Goal: Communication & Community: Share content

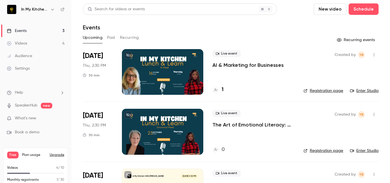
click at [111, 37] on button "Past" at bounding box center [111, 37] width 8 height 9
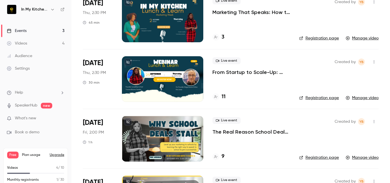
scroll to position [114, 0]
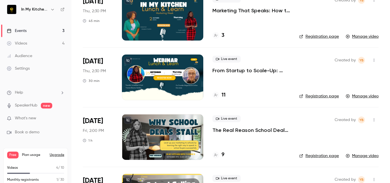
click at [246, 69] on p "From Startup to Scale-Up: Lessons in Growth & Investment for School Vendors" at bounding box center [251, 70] width 78 height 7
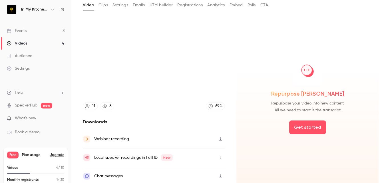
scroll to position [13, 0]
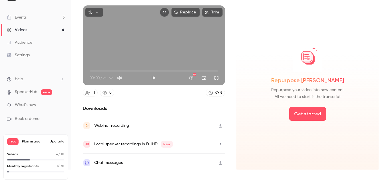
click at [92, 90] on link "11" at bounding box center [90, 93] width 15 height 8
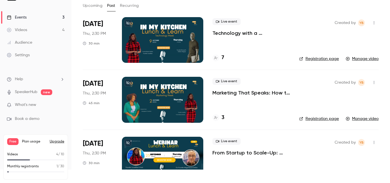
scroll to position [29, 0]
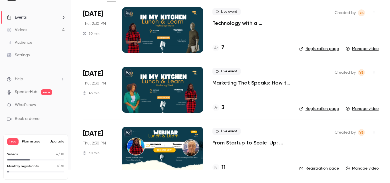
click at [246, 82] on p "Marketing That Speaks: How to Research Strategically" at bounding box center [251, 82] width 78 height 7
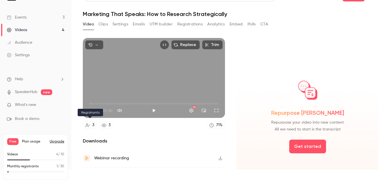
click at [87, 123] on icon at bounding box center [87, 125] width 5 height 4
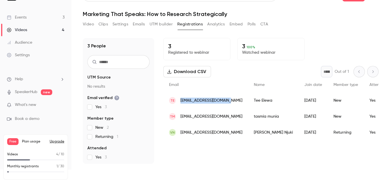
drag, startPoint x: 227, startPoint y: 100, endPoint x: 180, endPoint y: 98, distance: 46.8
click at [180, 98] on div "TE [EMAIL_ADDRESS][DOMAIN_NAME]" at bounding box center [205, 100] width 85 height 16
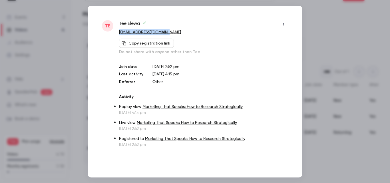
drag, startPoint x: 177, startPoint y: 30, endPoint x: 118, endPoint y: 30, distance: 58.5
click at [118, 30] on div "TE Tee [PERSON_NAME] [PERSON_NAME][EMAIL_ADDRESS][DOMAIN_NAME] Copy registratio…" at bounding box center [195, 83] width 186 height 127
copy link "[EMAIL_ADDRESS][DOMAIN_NAME]"
click at [217, 41] on div "Copy registration link Do not share with anyone other than Tee" at bounding box center [203, 47] width 169 height 16
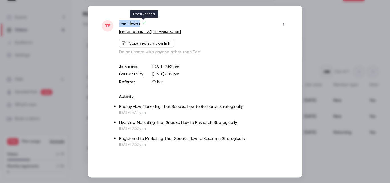
drag, startPoint x: 119, startPoint y: 21, endPoint x: 140, endPoint y: 23, distance: 21.5
click at [140, 23] on span "Tee Elewa" at bounding box center [133, 24] width 28 height 9
copy span "Tee Elewa"
click at [332, 33] on div at bounding box center [195, 91] width 390 height 183
